Goal: Task Accomplishment & Management: Manage account settings

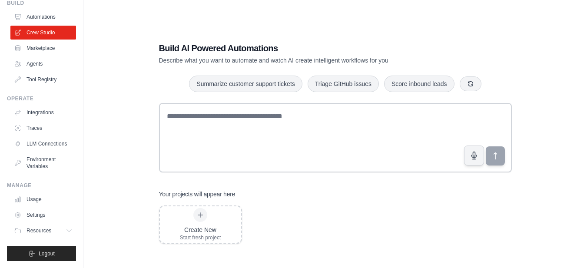
scroll to position [44, 0]
drag, startPoint x: 57, startPoint y: 231, endPoint x: 66, endPoint y: 228, distance: 9.4
click at [63, 228] on button "Resources" at bounding box center [44, 231] width 66 height 14
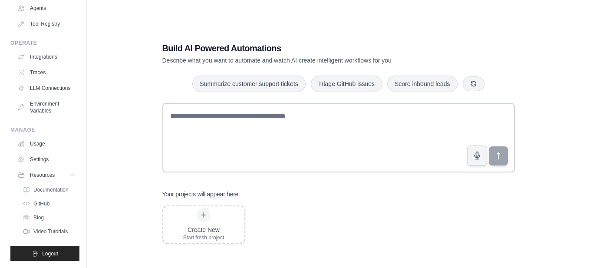
scroll to position [0, 0]
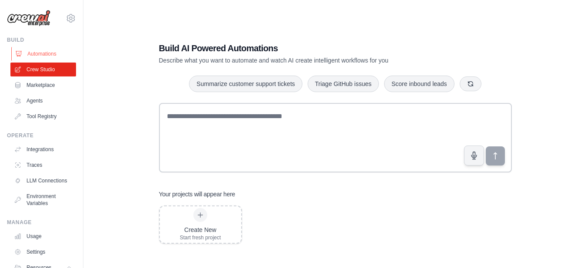
click at [53, 56] on link "Automations" at bounding box center [44, 54] width 66 height 14
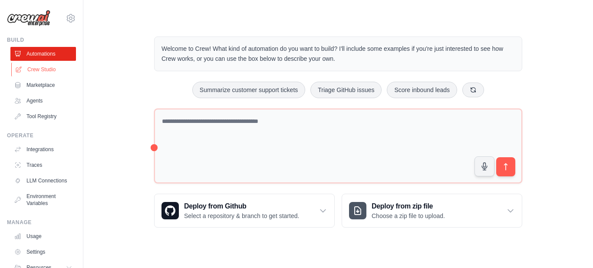
click at [40, 67] on link "Crew Studio" at bounding box center [44, 70] width 66 height 14
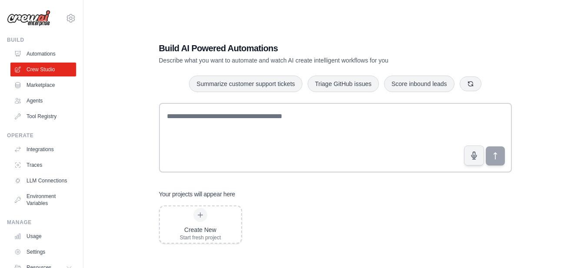
click at [117, 31] on div "Build AI Powered Automations Describe what you want to automate and watch AI cr…" at bounding box center [334, 143] width 475 height 268
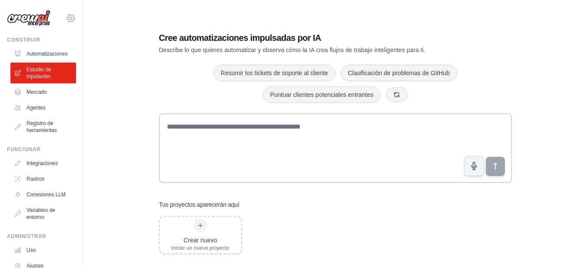
click at [66, 20] on icon at bounding box center [71, 18] width 10 height 10
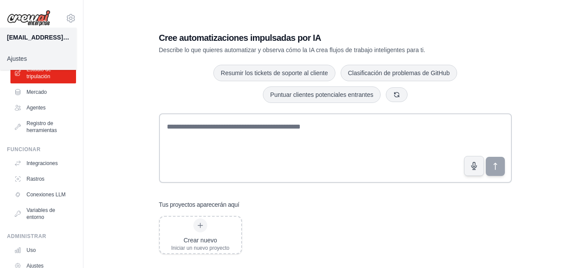
click at [37, 13] on img at bounding box center [28, 18] width 43 height 17
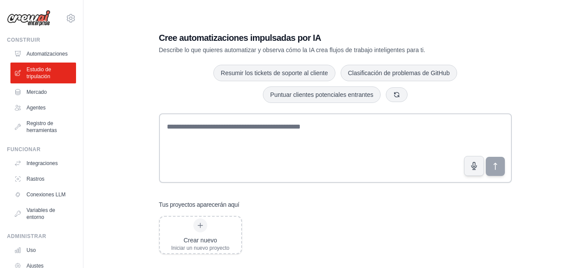
click at [120, 37] on div "Cree automatizaciones impulsadas por IA Describe lo que quieres automatizar y o…" at bounding box center [334, 143] width 475 height 268
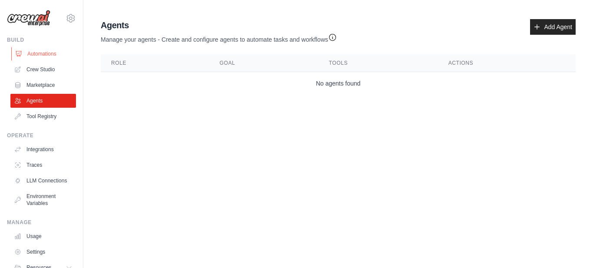
click at [35, 53] on link "Automations" at bounding box center [44, 54] width 66 height 14
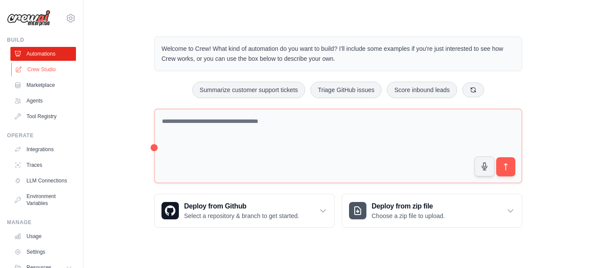
click at [35, 72] on link "Crew Studio" at bounding box center [44, 70] width 66 height 14
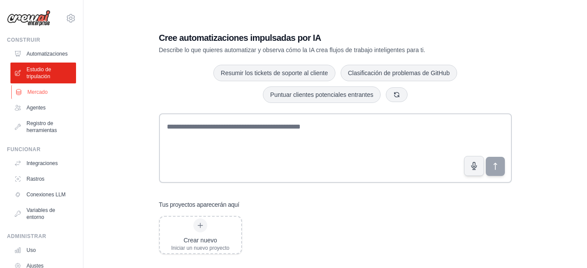
click at [33, 94] on font "Mercado" at bounding box center [37, 92] width 20 height 6
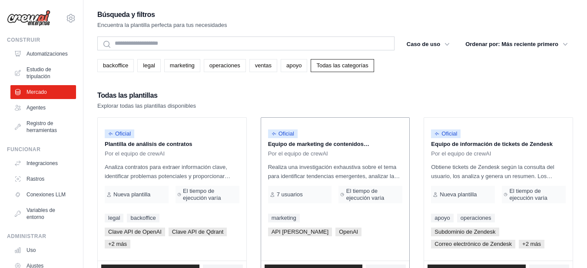
click at [285, 141] on font "Equipo de marketing de contenidos empresariales" at bounding box center [318, 148] width 101 height 15
click at [284, 135] on font "Oficial" at bounding box center [286, 133] width 16 height 7
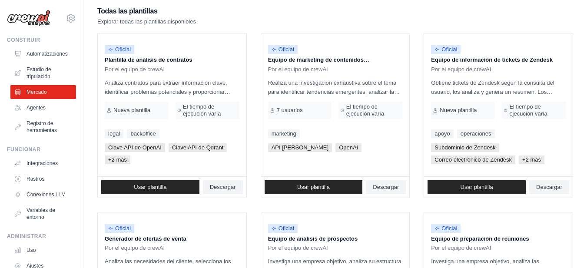
scroll to position [87, 0]
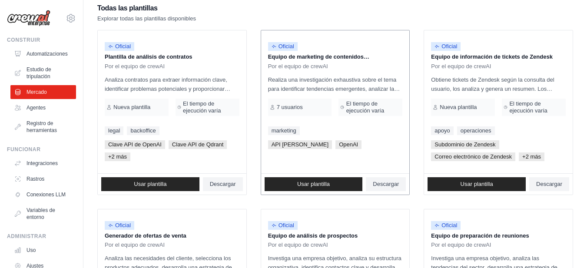
click at [294, 192] on div "Usar plantilla Descargar" at bounding box center [335, 184] width 149 height 21
click at [297, 184] on font "Usar plantilla" at bounding box center [313, 184] width 33 height 7
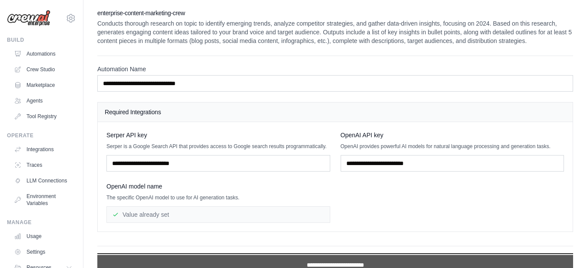
click at [302, 263] on input "**********" at bounding box center [334, 265] width 475 height 20
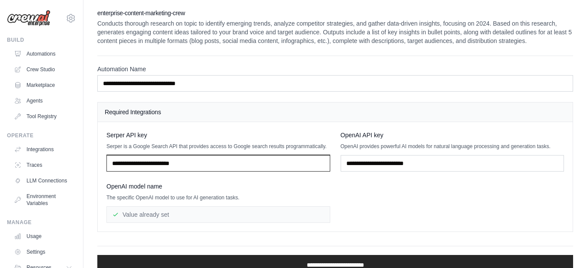
click at [174, 161] on input "text" at bounding box center [218, 163] width 224 height 17
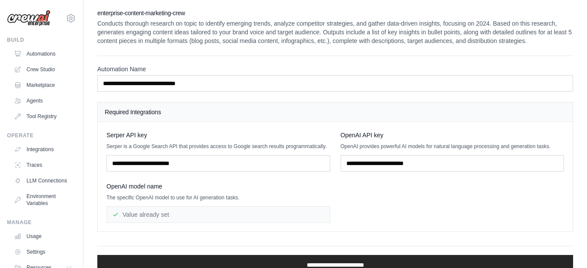
click at [200, 218] on div "Value already set" at bounding box center [218, 214] width 224 height 17
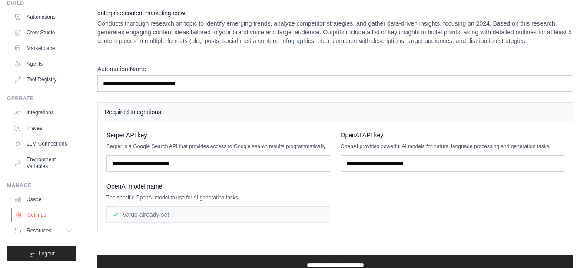
click at [43, 215] on link "Settings" at bounding box center [44, 215] width 66 height 14
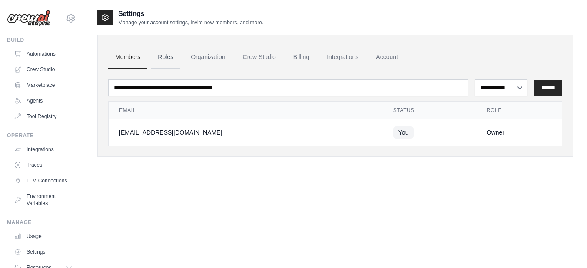
click at [165, 54] on link "Roles" at bounding box center [166, 57] width 30 height 23
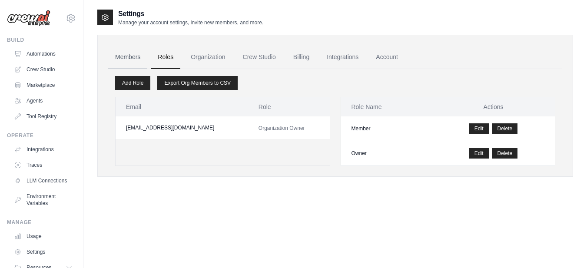
click at [133, 54] on link "Members" at bounding box center [127, 57] width 39 height 23
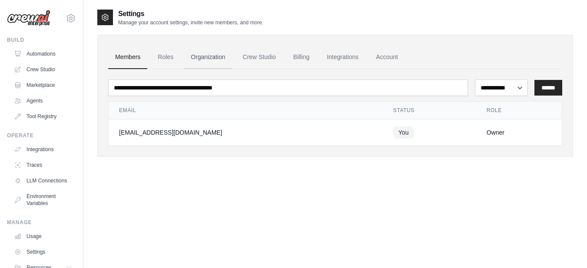
click at [212, 56] on link "Organization" at bounding box center [208, 57] width 48 height 23
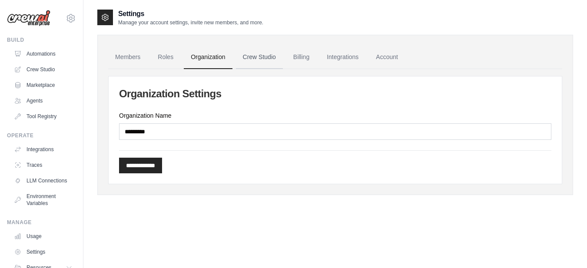
click at [264, 54] on link "Crew Studio" at bounding box center [259, 57] width 47 height 23
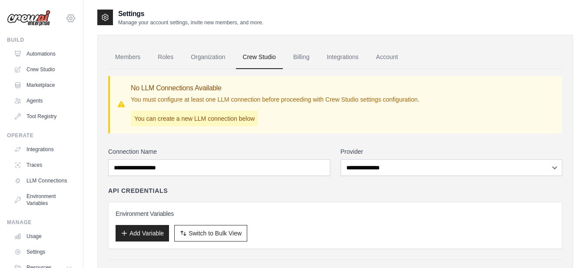
click at [66, 21] on icon at bounding box center [71, 18] width 10 height 10
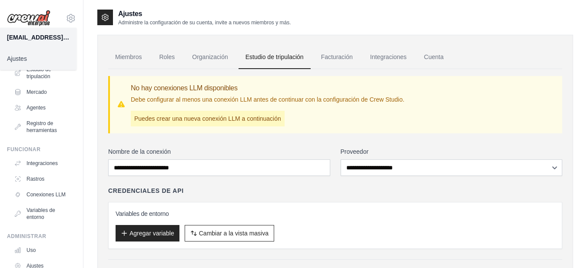
click at [19, 17] on img at bounding box center [28, 18] width 43 height 17
drag, startPoint x: 71, startPoint y: 20, endPoint x: 66, endPoint y: 18, distance: 5.8
click at [69, 20] on div "eduardoalvaradoma@gmail.com Ajustes Construir Automatizaciones Estudio de tripu…" at bounding box center [41, 134] width 83 height 268
click at [69, 17] on icon at bounding box center [70, 18] width 3 height 3
click at [66, 17] on icon at bounding box center [71, 18] width 10 height 10
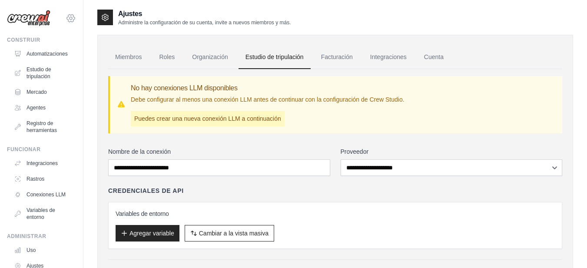
click at [66, 17] on icon at bounding box center [71, 18] width 10 height 10
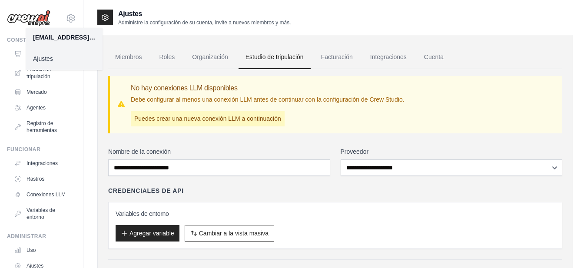
click at [50, 55] on font "Ajustes" at bounding box center [43, 58] width 20 height 7
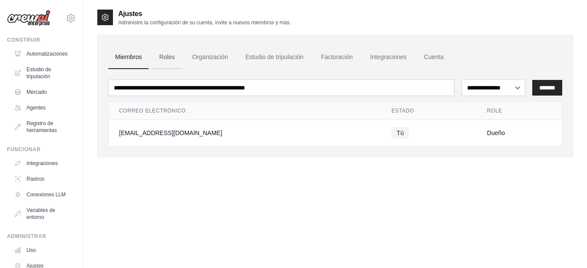
click at [170, 58] on font "Roles" at bounding box center [167, 56] width 16 height 7
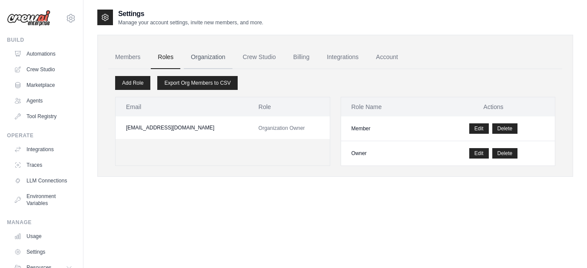
click at [210, 56] on link "Organization" at bounding box center [208, 57] width 48 height 23
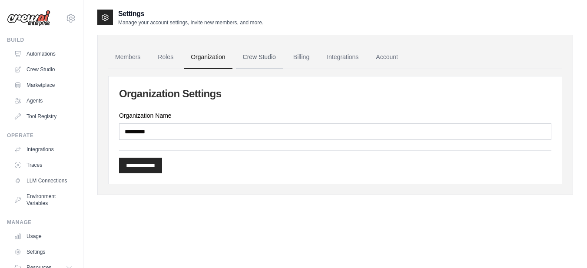
click at [252, 59] on link "Crew Studio" at bounding box center [259, 57] width 47 height 23
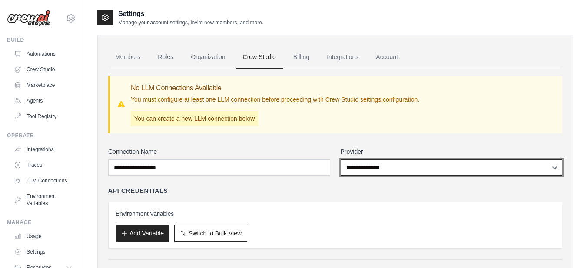
click at [554, 167] on select "**********" at bounding box center [451, 167] width 222 height 17
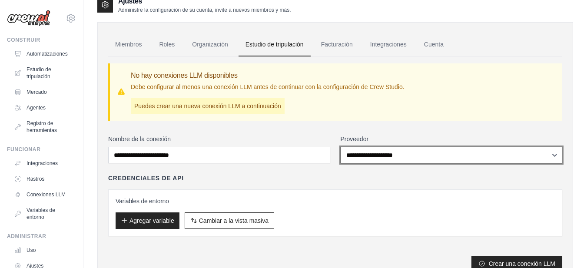
scroll to position [7, 0]
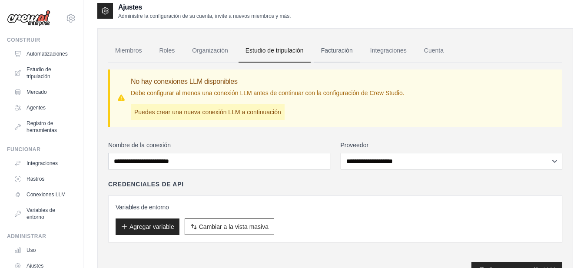
click at [323, 50] on font "Facturación" at bounding box center [337, 50] width 32 height 7
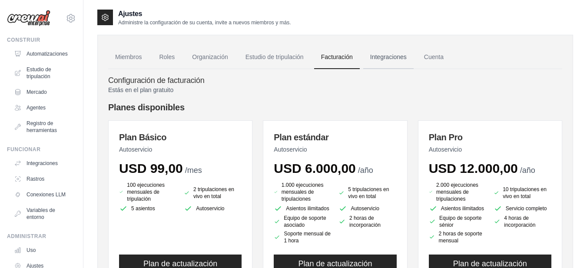
click at [391, 56] on font "Integraciones" at bounding box center [388, 56] width 36 height 7
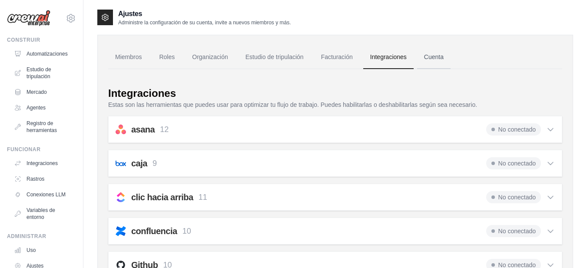
click at [432, 59] on font "Cuenta" at bounding box center [434, 56] width 20 height 7
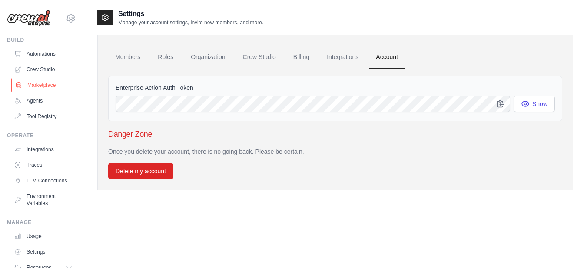
click at [33, 84] on link "Marketplace" at bounding box center [44, 85] width 66 height 14
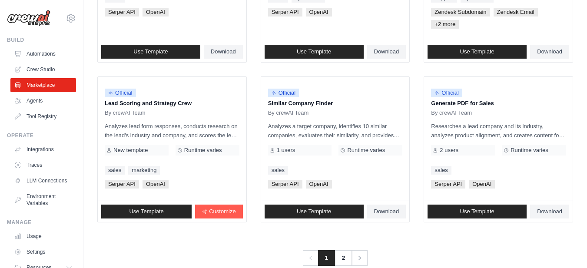
scroll to position [561, 0]
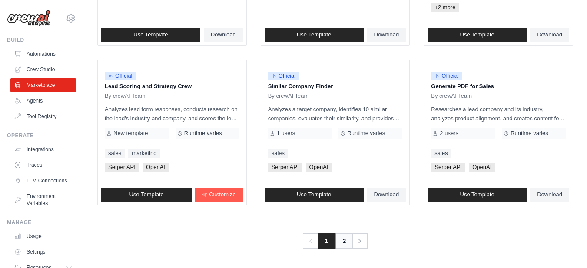
click at [345, 244] on link "2" at bounding box center [343, 241] width 17 height 16
